Goal: Register for event/course

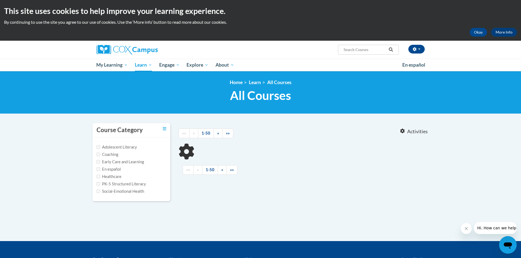
click at [52, 194] on body "This site uses cookies to help improve your learning experience. By continuing …" at bounding box center [260, 166] width 521 height 332
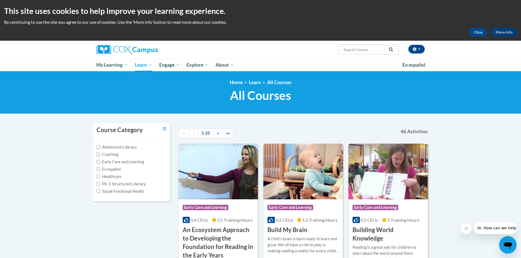
click at [201, 233] on h3 "An Ecosystem Approach to Developing the Foundation for Reading in the Early Yea…" at bounding box center [218, 243] width 71 height 34
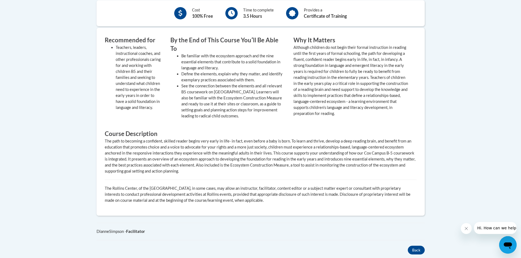
scroll to position [164, 0]
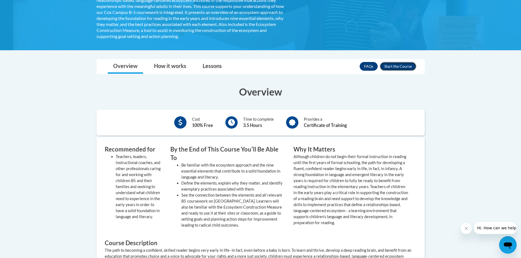
click at [404, 69] on button "Enroll" at bounding box center [398, 66] width 36 height 9
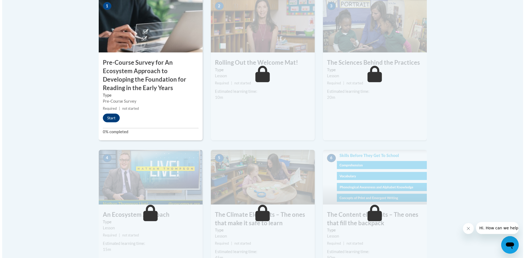
scroll to position [162, 0]
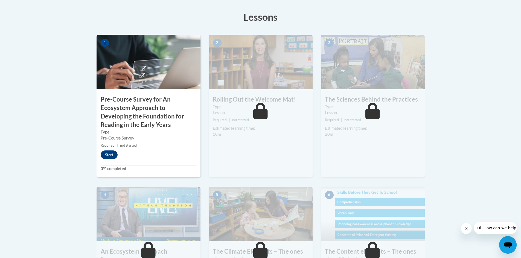
click at [149, 149] on div "1 Pre-Course Survey for An Ecosystem Approach to Developing the Foundation for …" at bounding box center [149, 106] width 104 height 143
click at [119, 148] on small "Required | not started" at bounding box center [149, 146] width 104 height 6
click at [113, 153] on button "Start" at bounding box center [109, 155] width 17 height 9
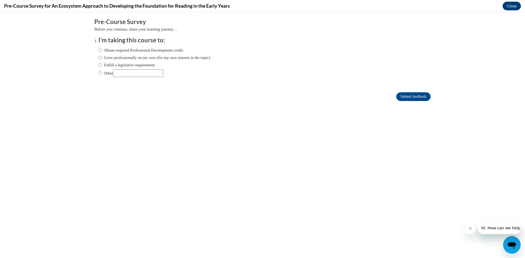
scroll to position [0, 0]
click at [98, 51] on input "Obtain required Professional Development credit." at bounding box center [100, 50] width 4 height 6
radio input "true"
click at [400, 97] on input "Submit feedback" at bounding box center [413, 96] width 34 height 9
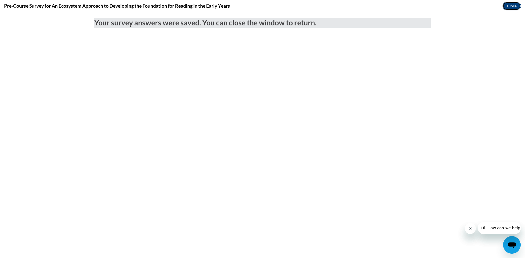
click at [513, 8] on button "Close" at bounding box center [511, 6] width 18 height 9
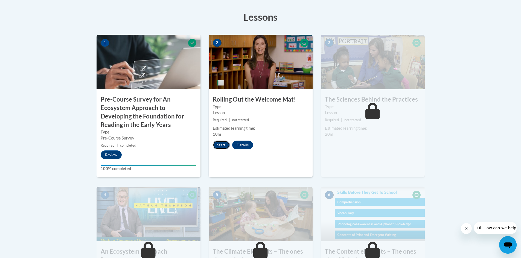
click at [224, 147] on button "Start" at bounding box center [221, 145] width 17 height 9
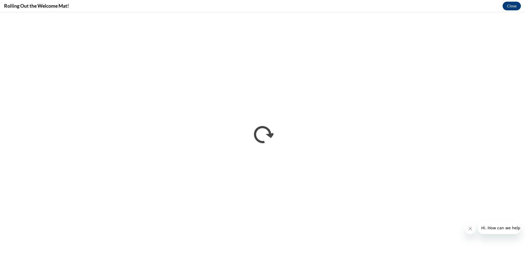
click at [468, 230] on icon "Close message from company" at bounding box center [470, 229] width 4 height 4
